Goal: Task Accomplishment & Management: Manage account settings

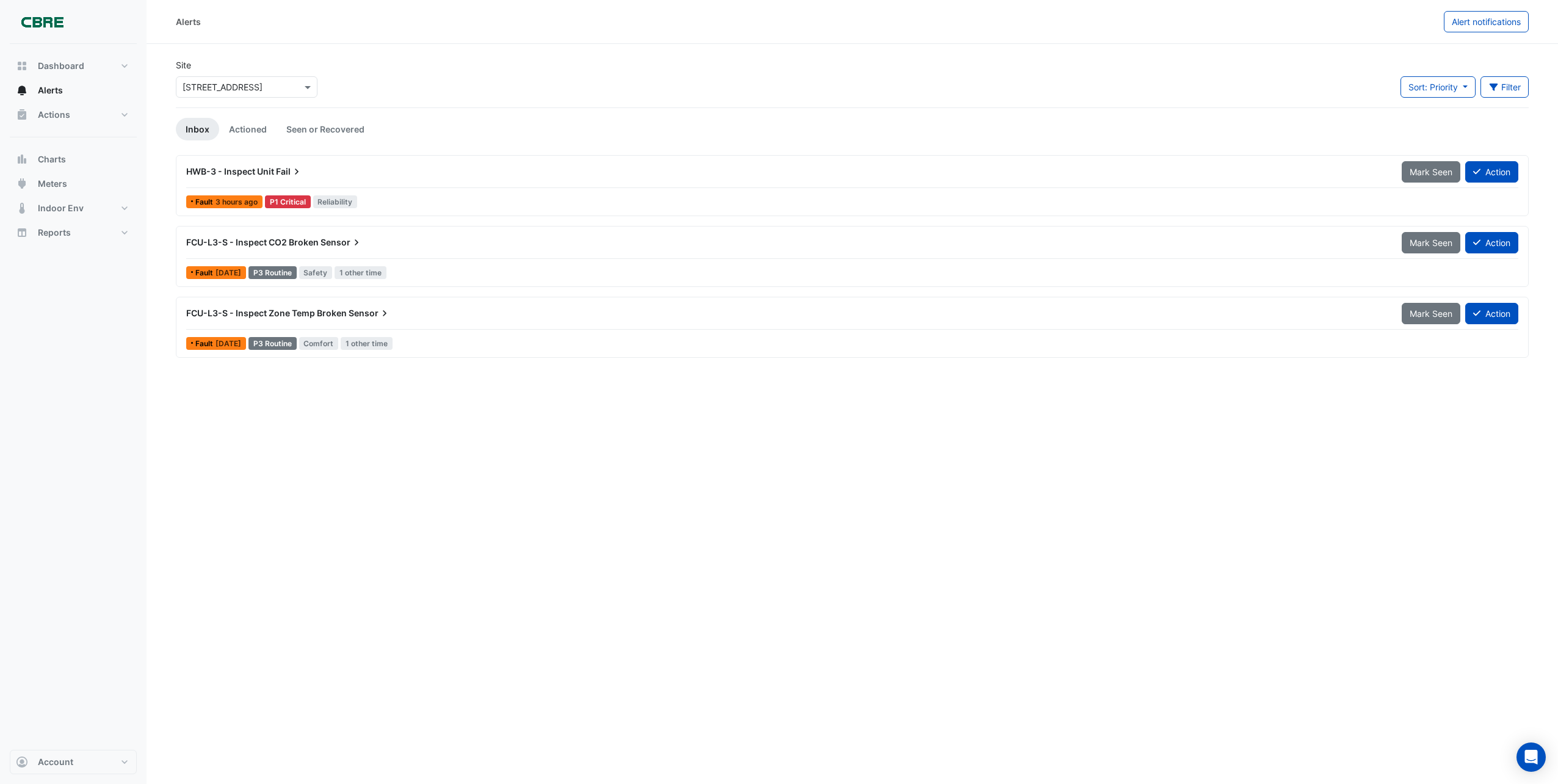
click at [266, 170] on span "HWB-3 - Inspect Unit" at bounding box center [230, 171] width 88 height 10
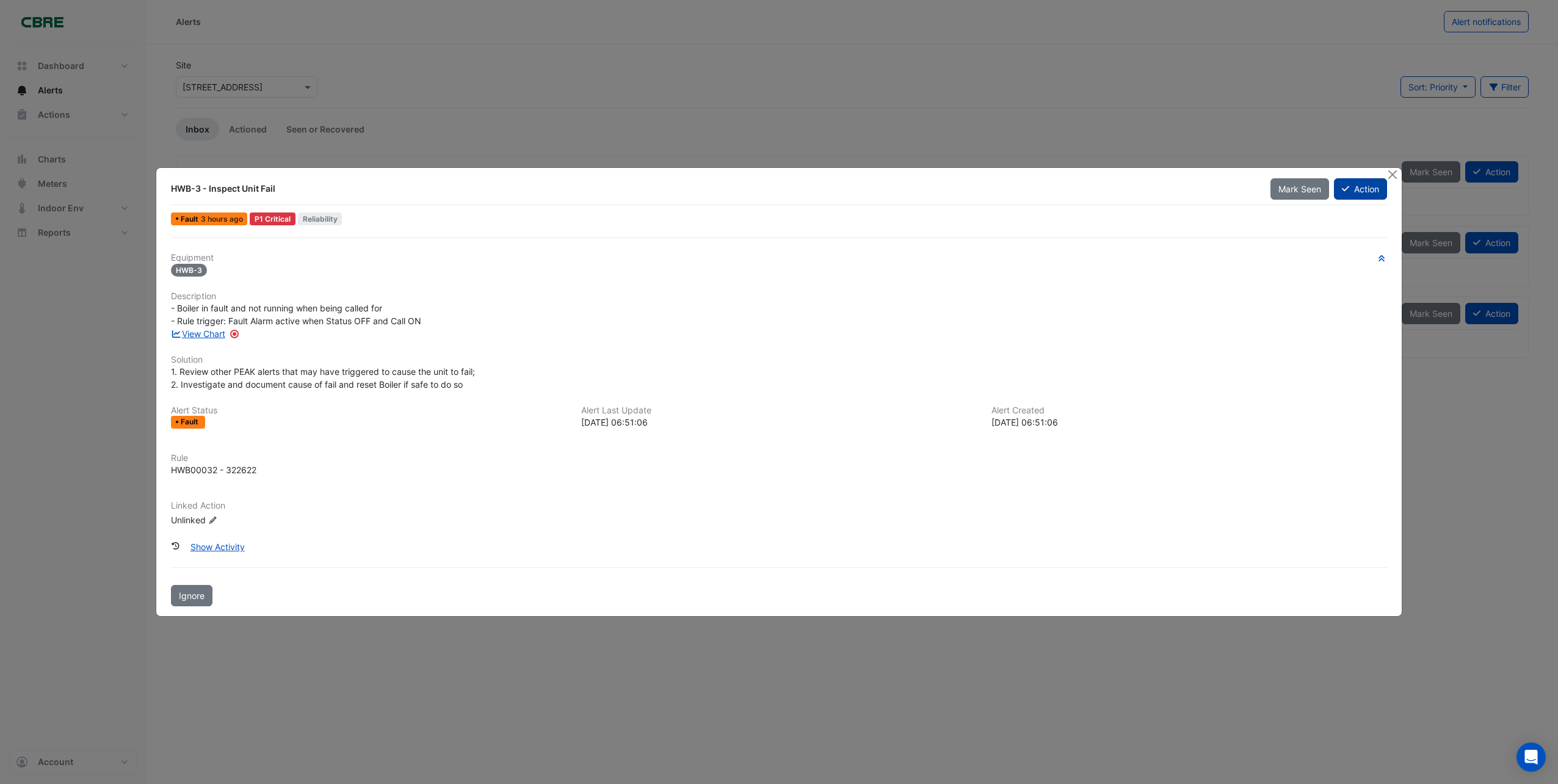
click at [1368, 183] on button "Action" at bounding box center [1361, 188] width 53 height 21
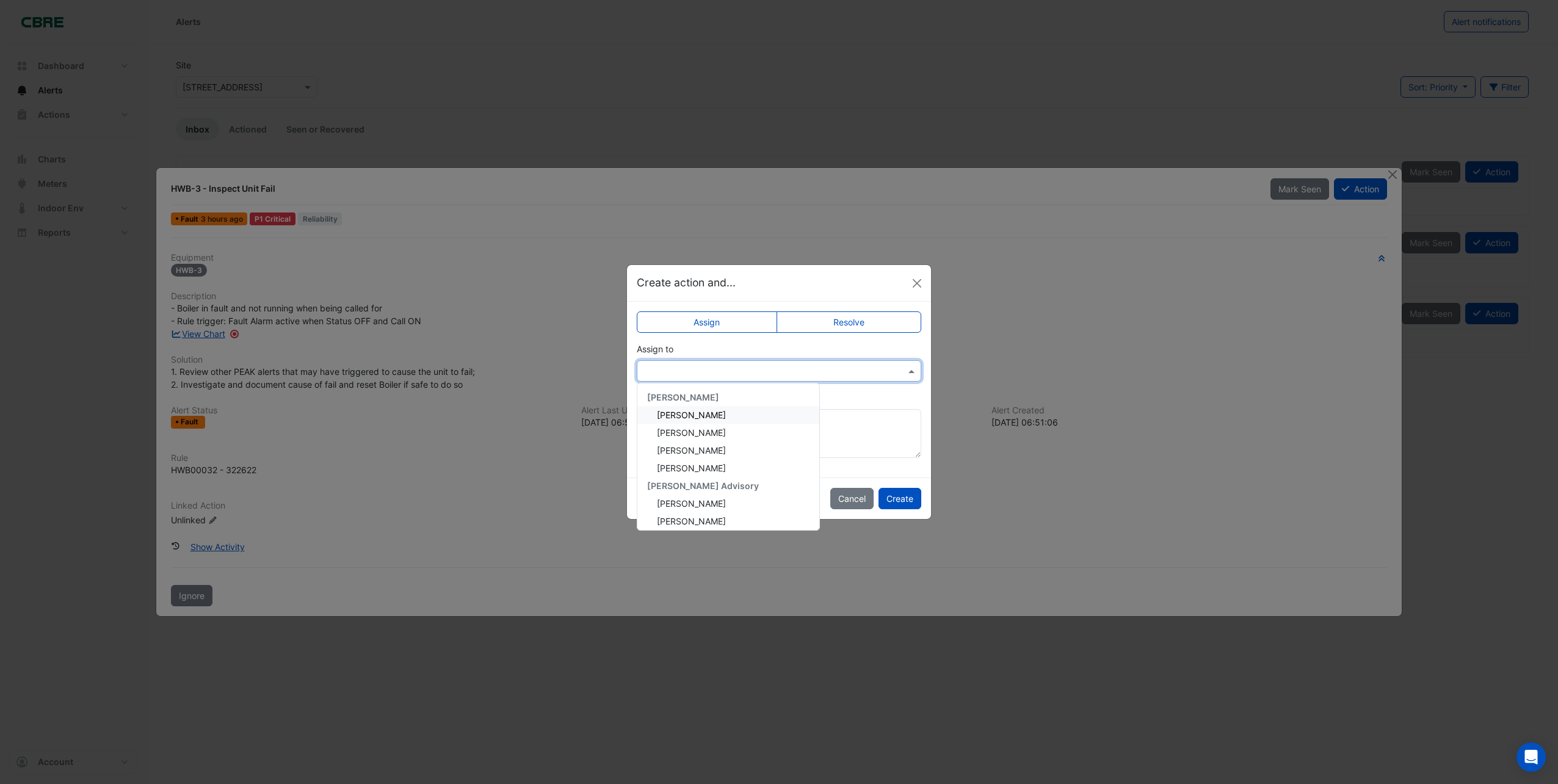
click at [919, 372] on span at bounding box center [913, 371] width 15 height 13
click at [684, 419] on span "[PERSON_NAME]" at bounding box center [691, 415] width 69 height 10
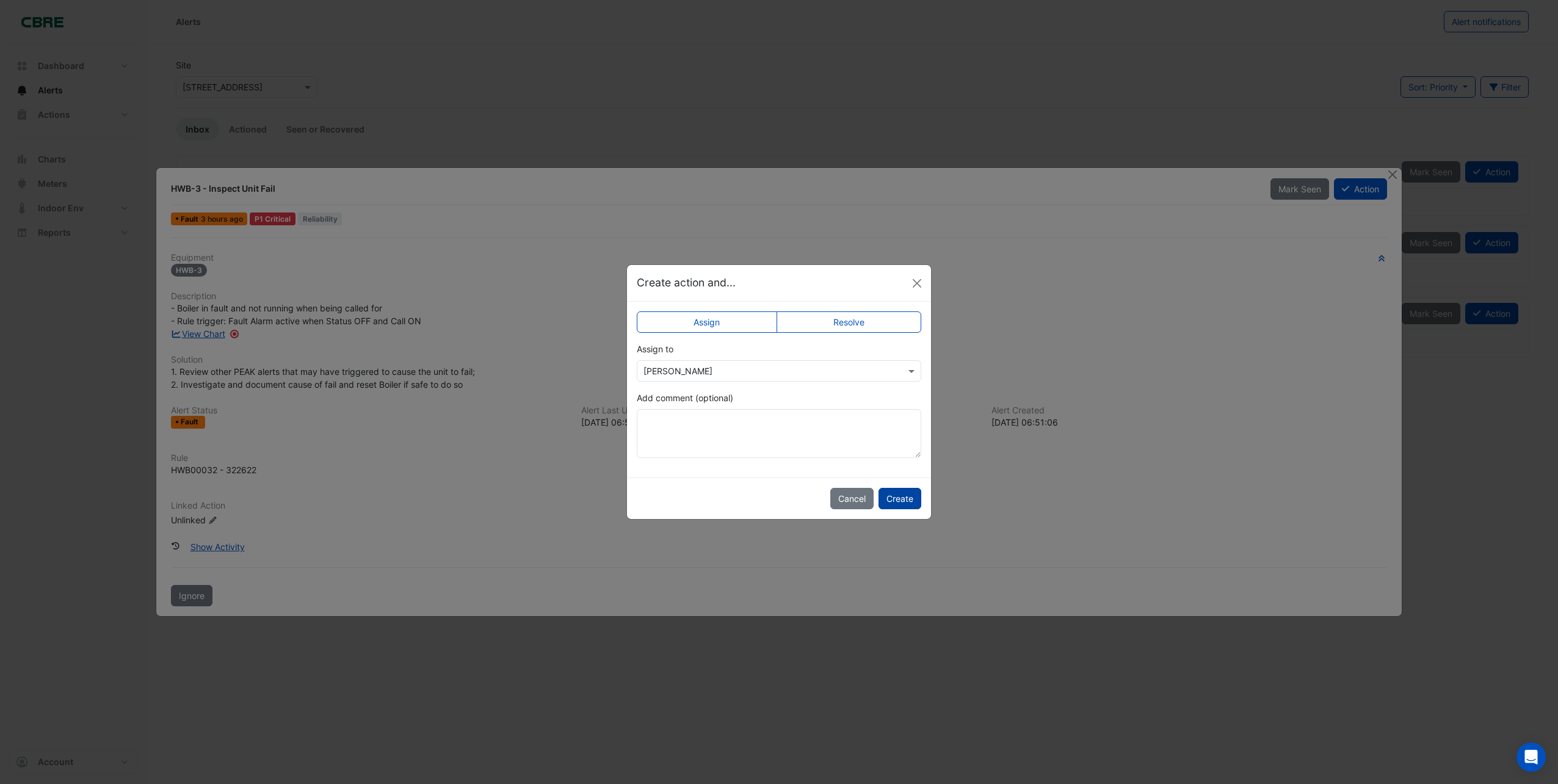
click at [899, 498] on button "Create" at bounding box center [900, 498] width 42 height 21
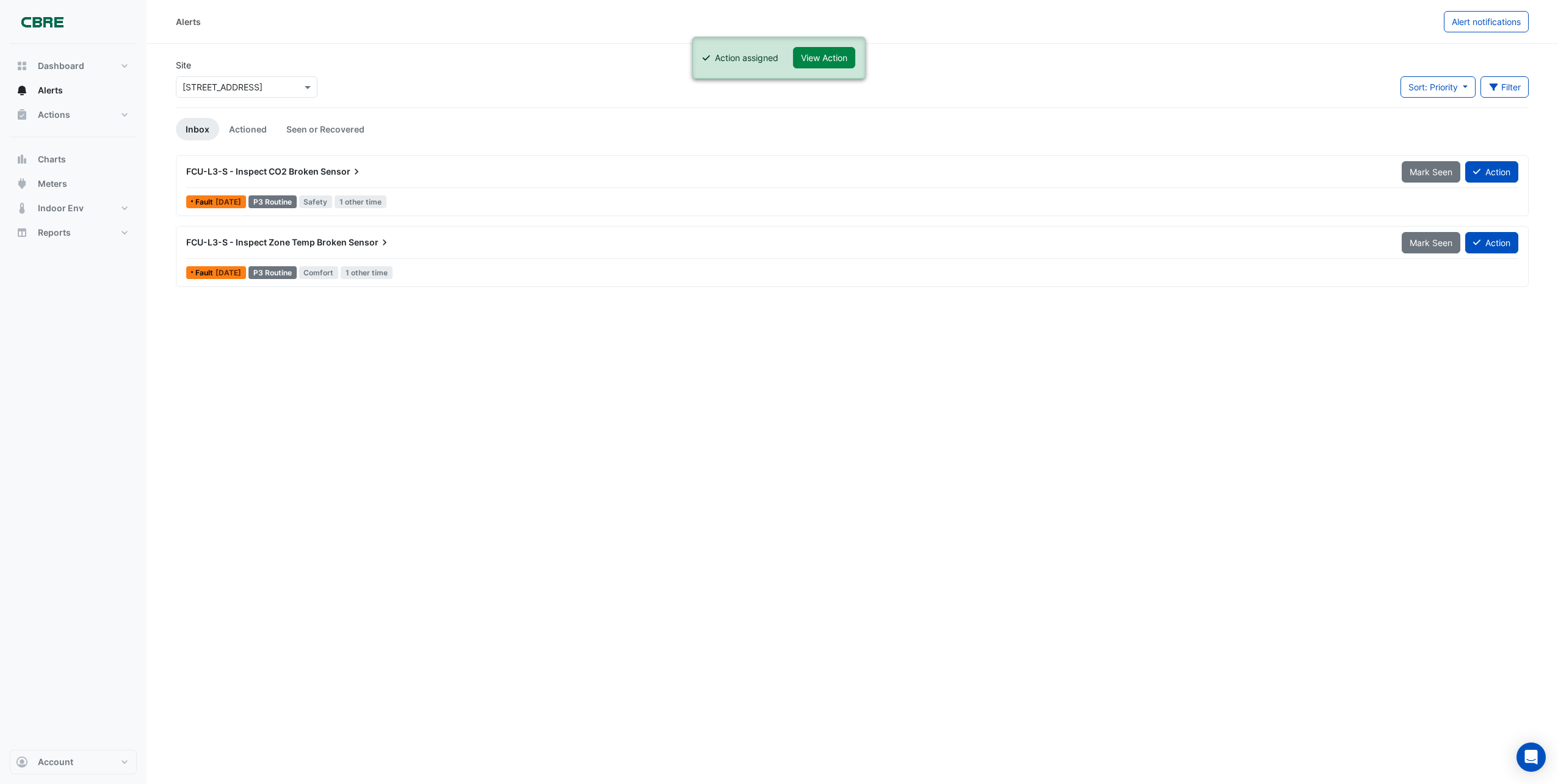
click at [273, 244] on span "FCU-L3-S - Inspect Zone Temp Broken" at bounding box center [266, 242] width 161 height 10
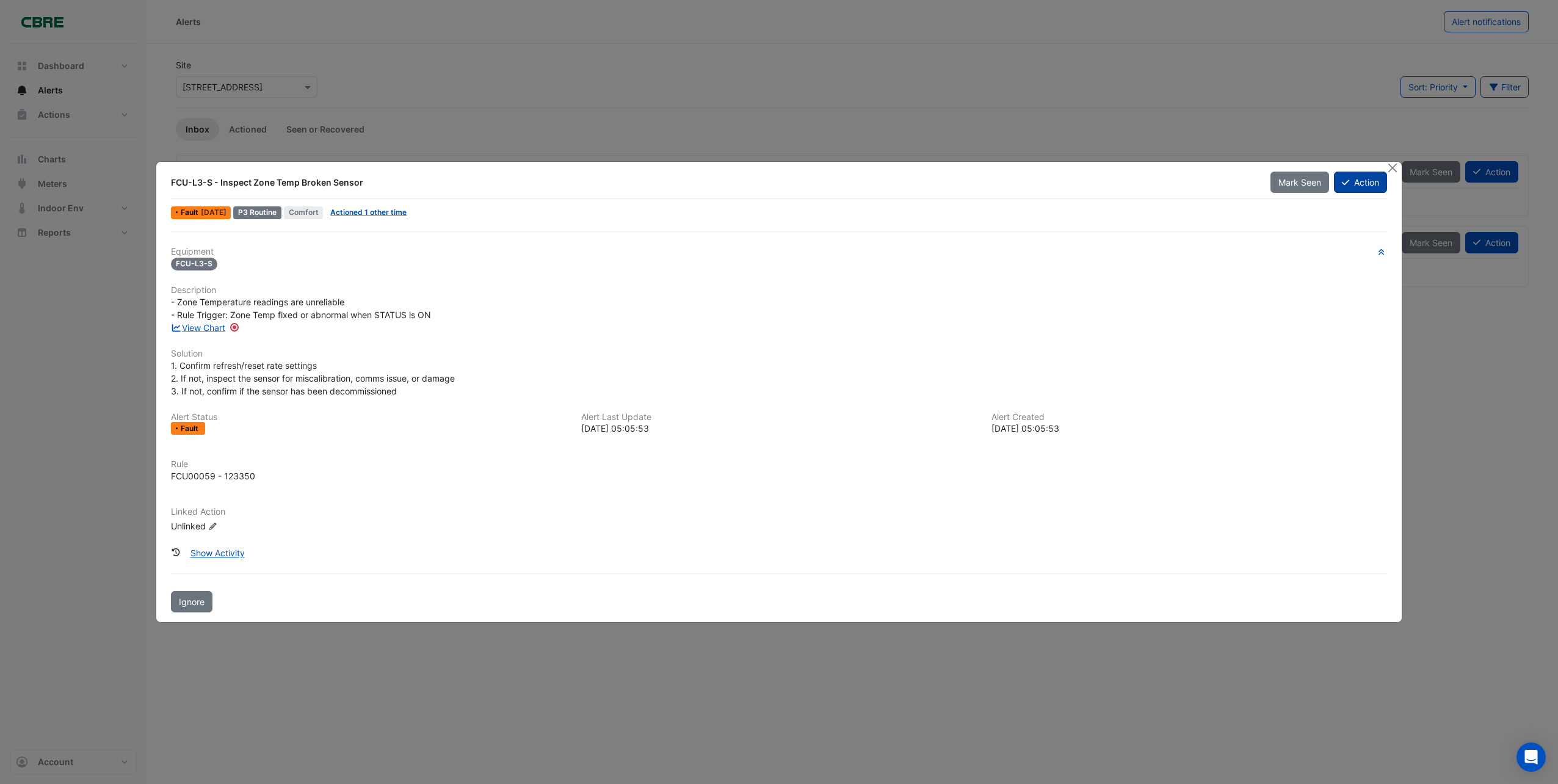
click at [1362, 183] on button "Action" at bounding box center [1361, 182] width 53 height 21
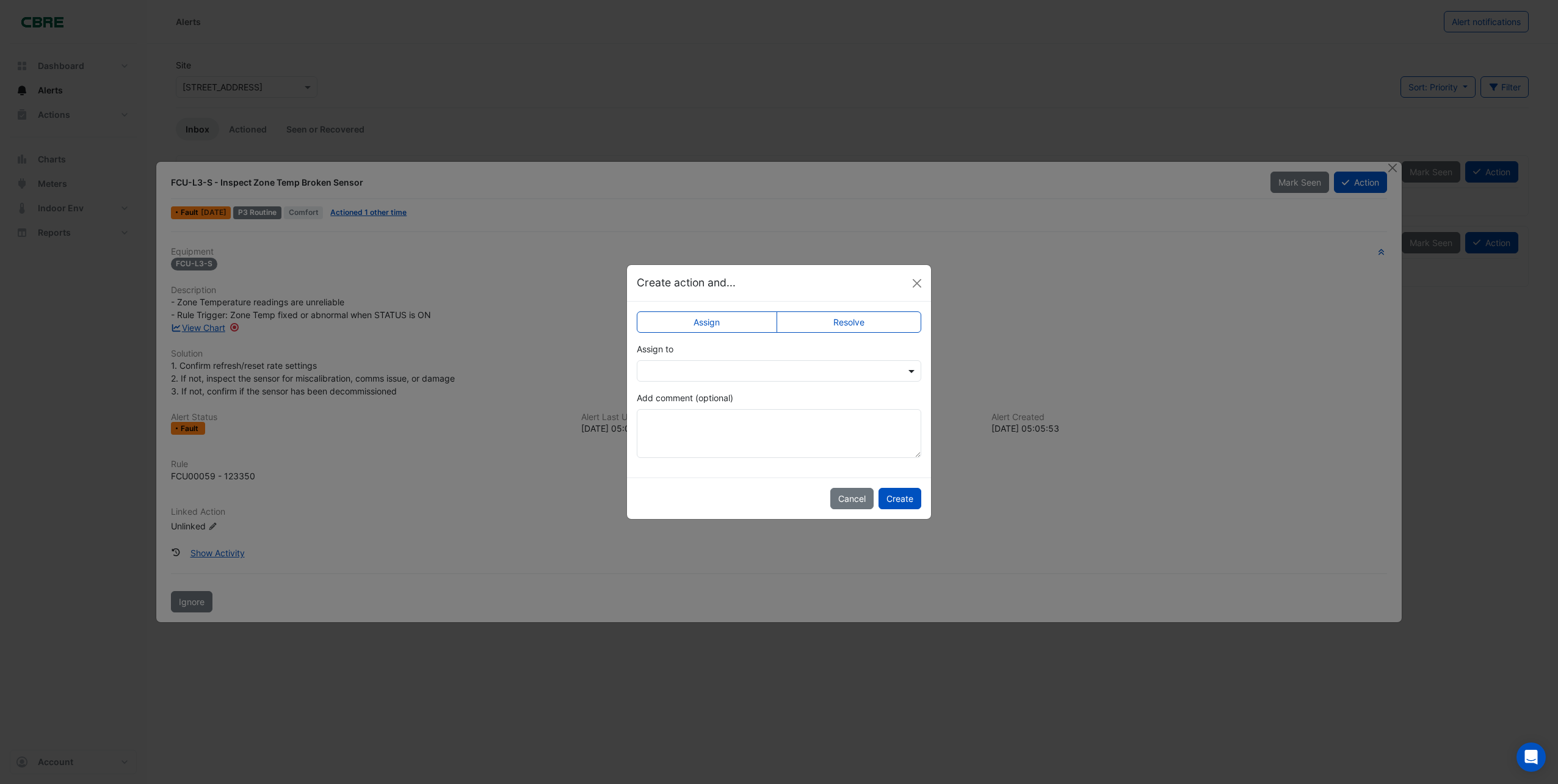
click at [908, 365] on span at bounding box center [913, 371] width 15 height 13
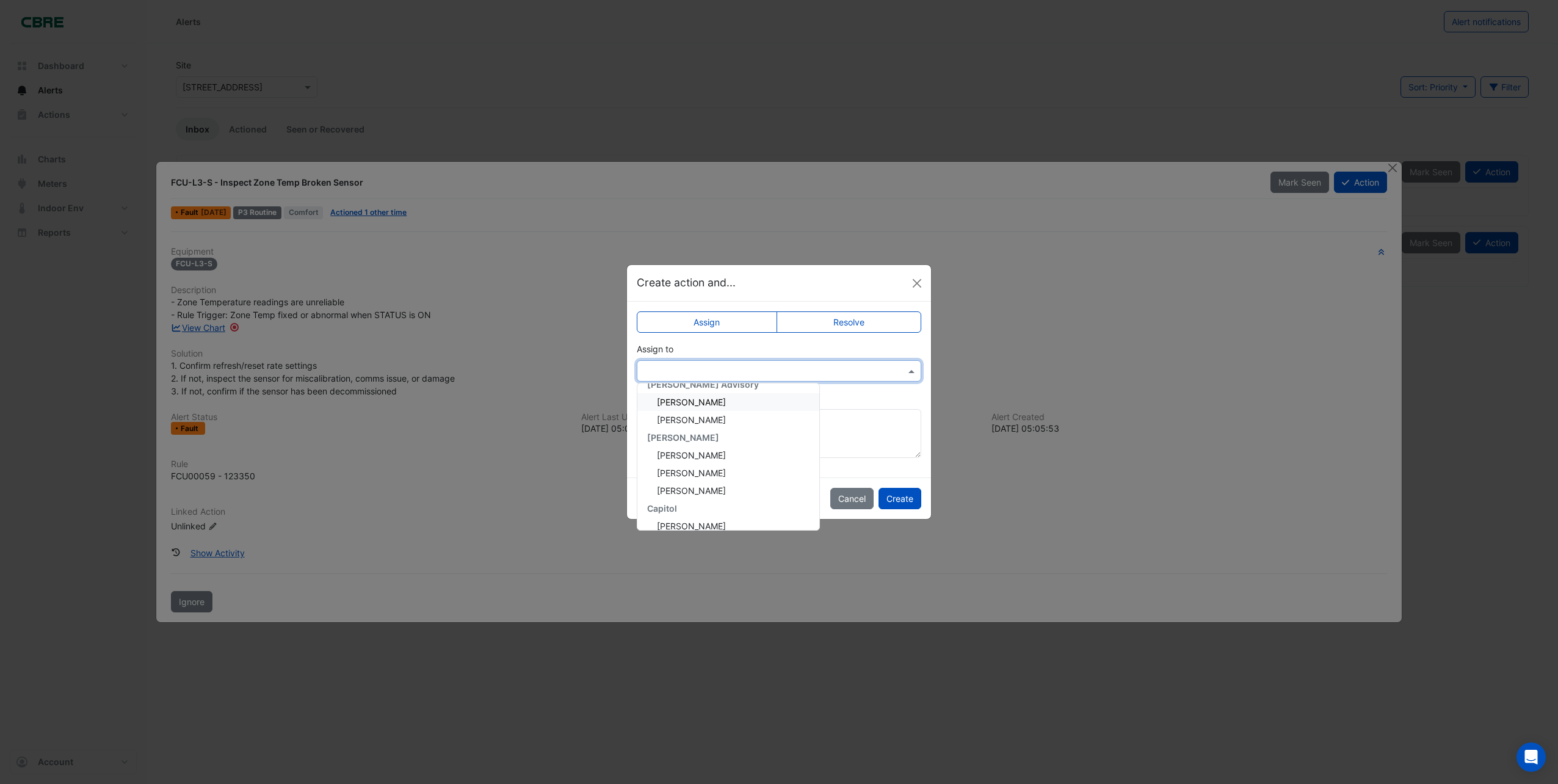
scroll to position [122, 0]
click at [685, 431] on span "[PERSON_NAME]" at bounding box center [691, 434] width 69 height 10
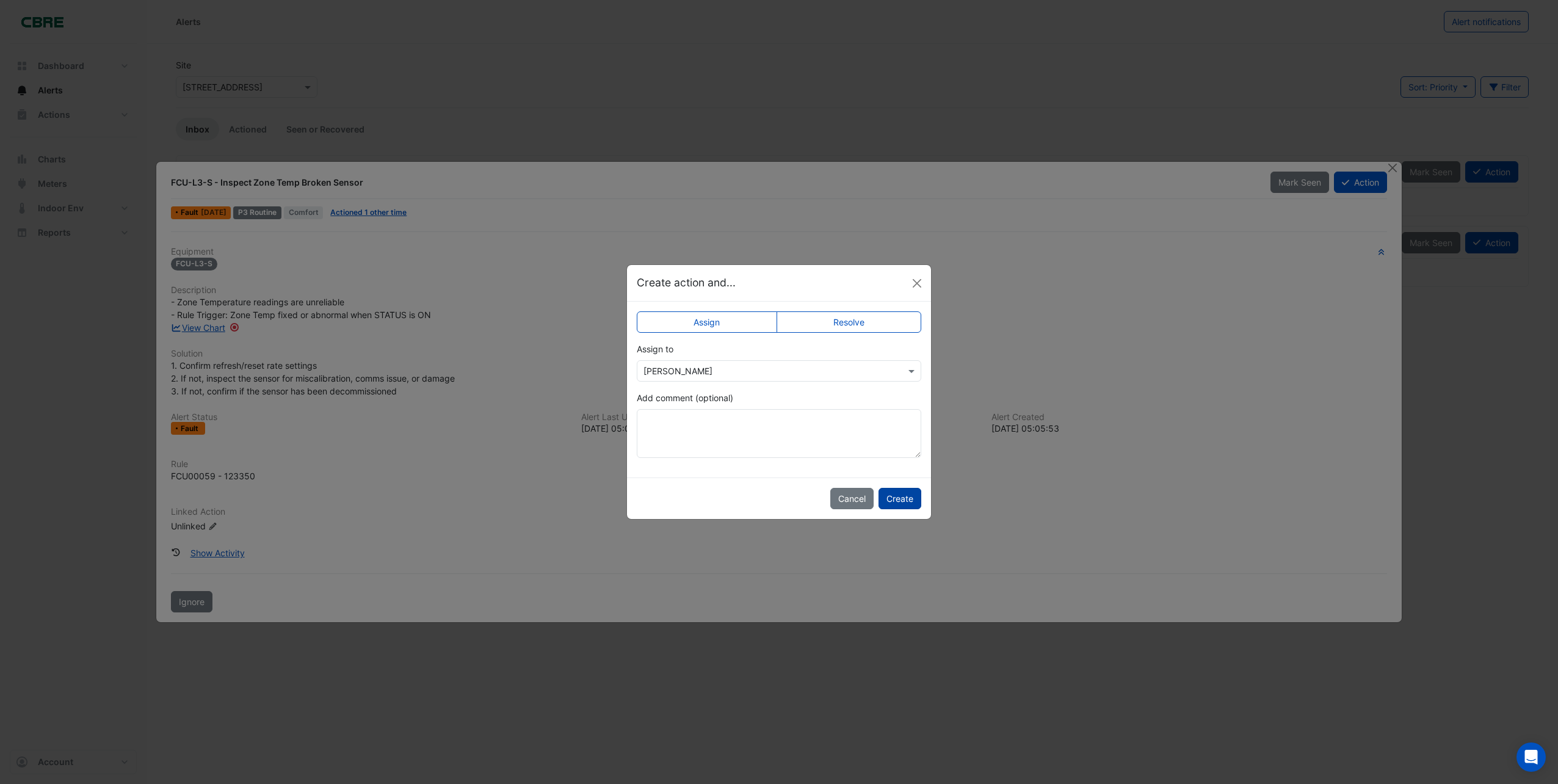
click at [894, 497] on button "Create" at bounding box center [900, 498] width 42 height 21
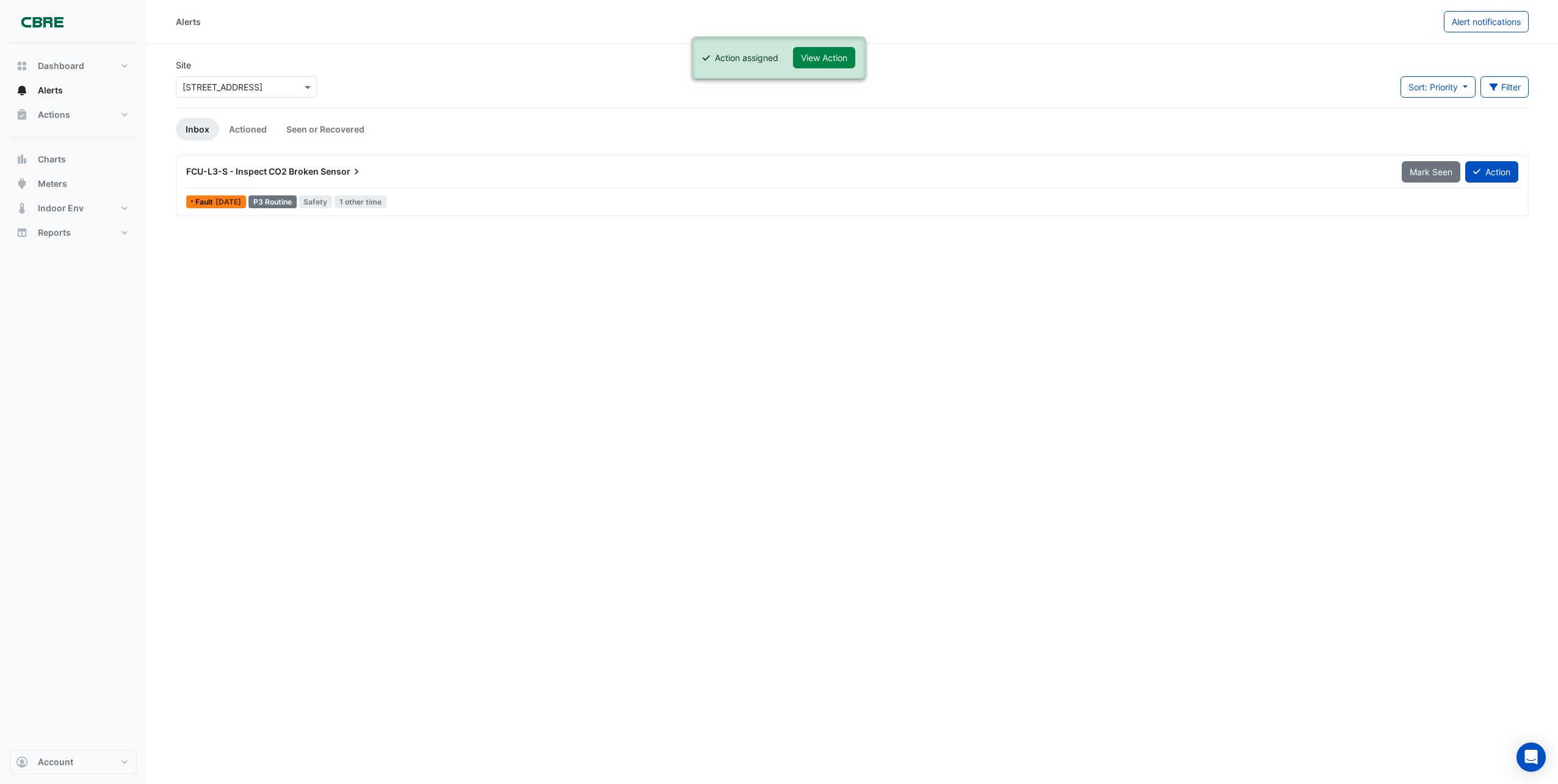
click at [335, 174] on span "Sensor" at bounding box center [341, 171] width 42 height 12
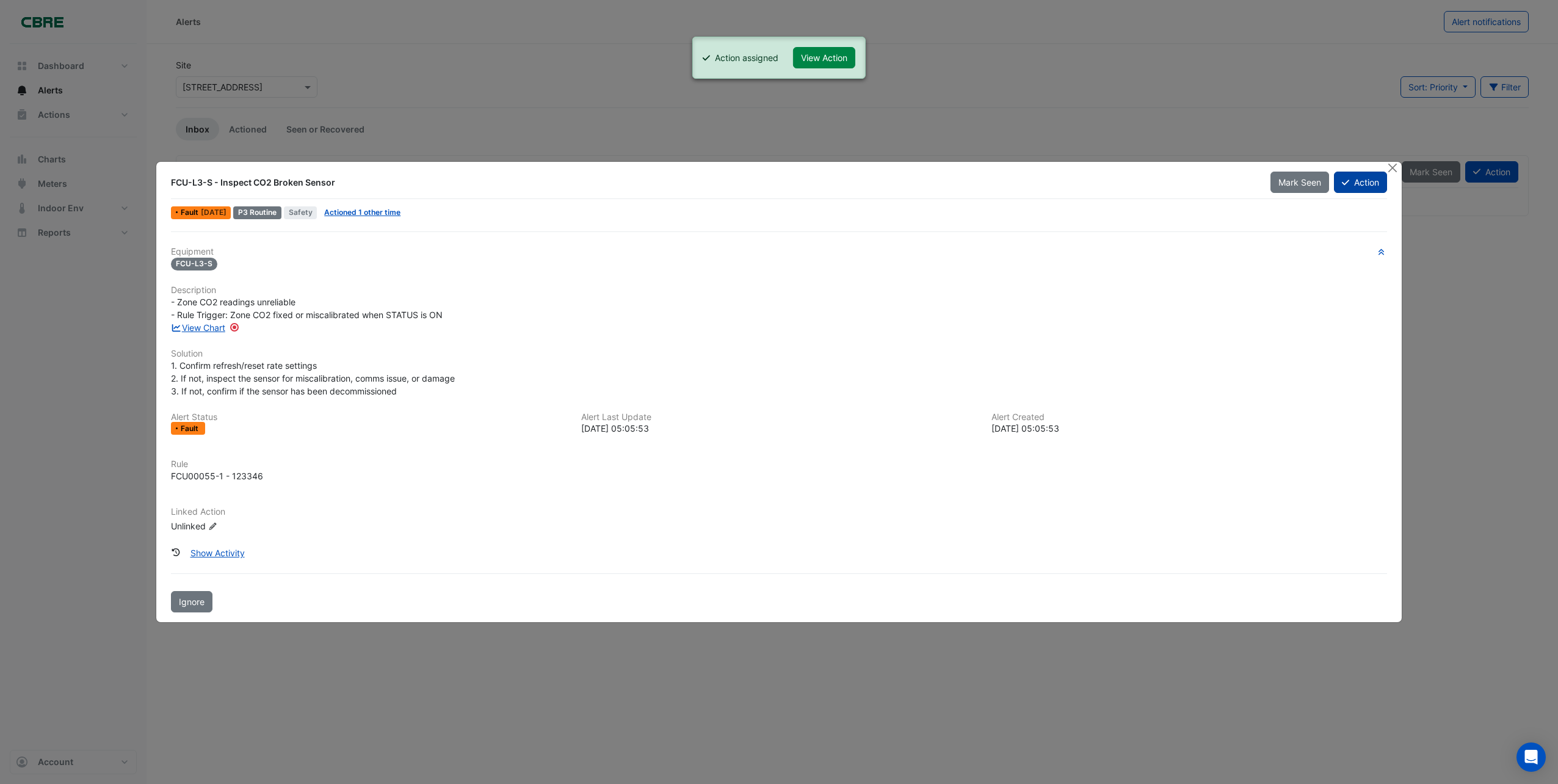
click at [1368, 182] on button "Action" at bounding box center [1361, 182] width 53 height 21
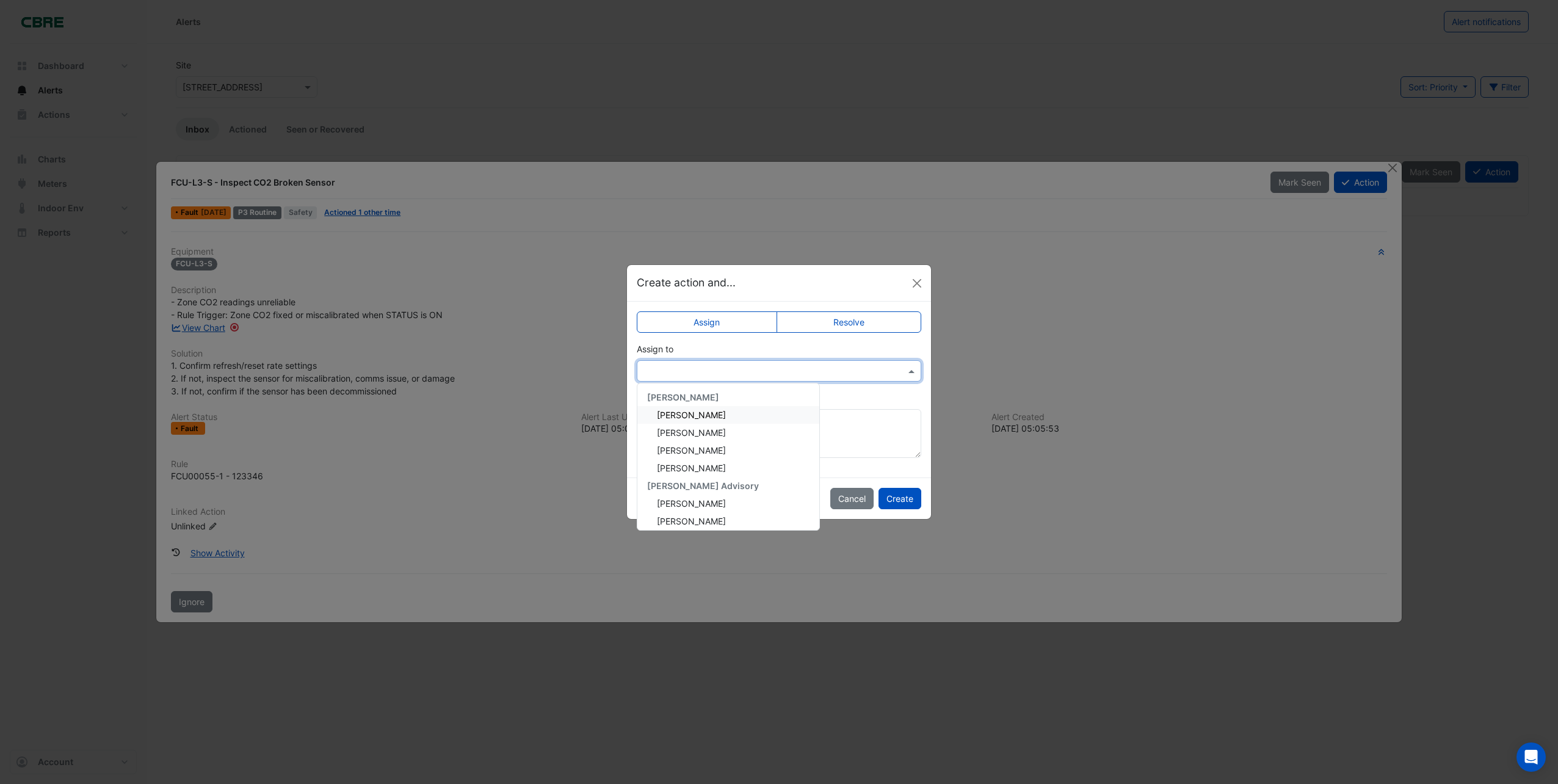
click at [913, 370] on span at bounding box center [913, 371] width 15 height 13
click at [697, 434] on span "[PERSON_NAME]" at bounding box center [691, 434] width 69 height 10
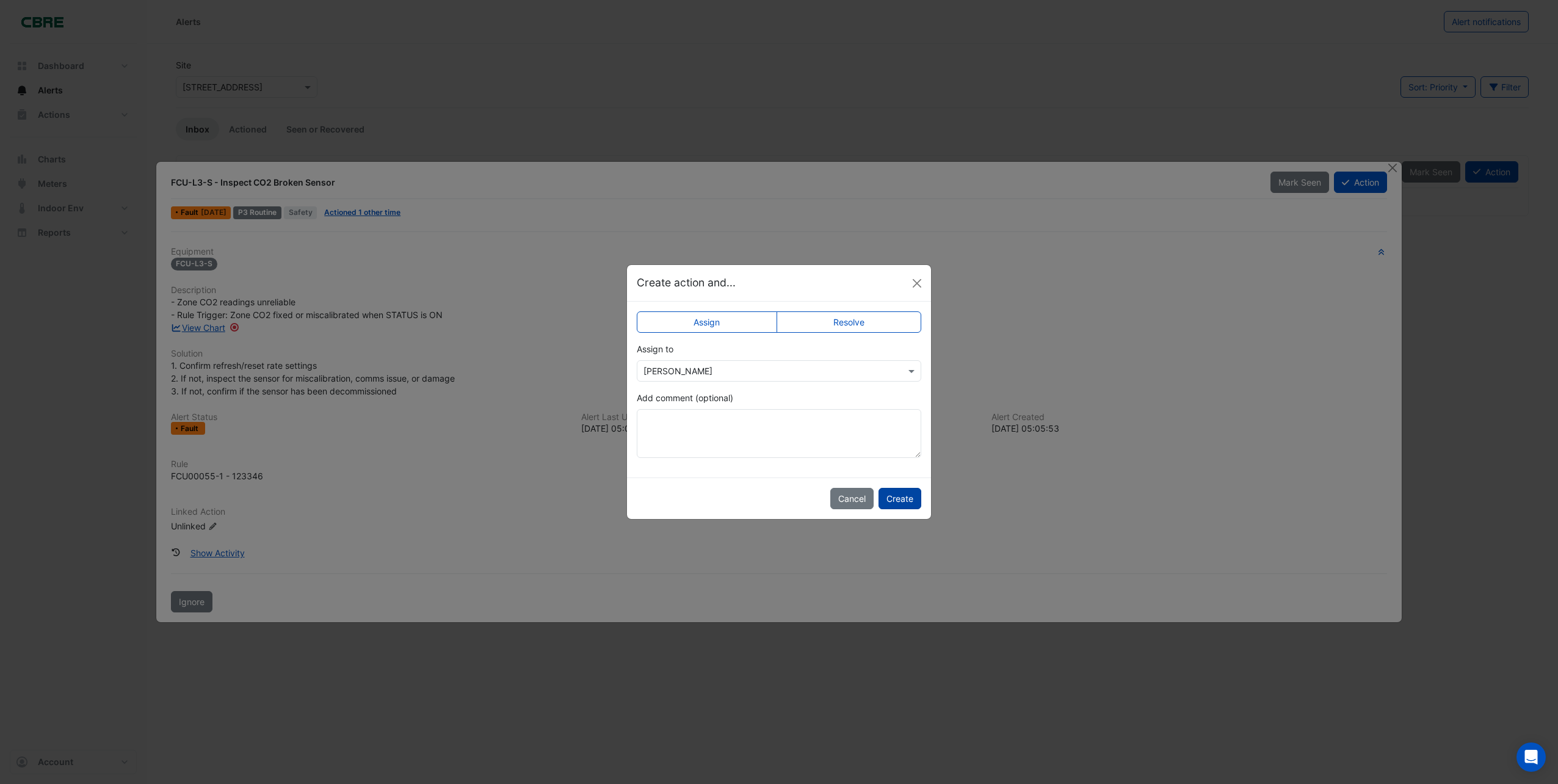
click at [913, 498] on button "Create" at bounding box center [900, 498] width 42 height 21
